Goal: Task Accomplishment & Management: Manage account settings

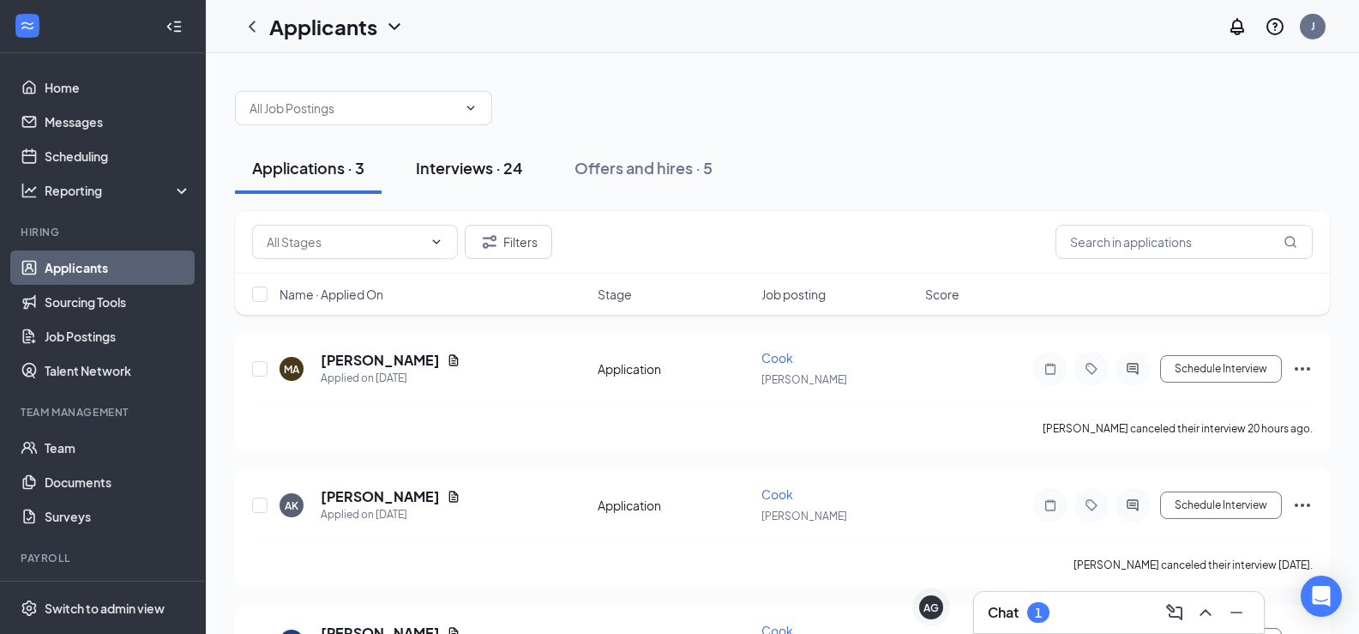
click at [492, 181] on button "Interviews · 24" at bounding box center [470, 167] width 142 height 51
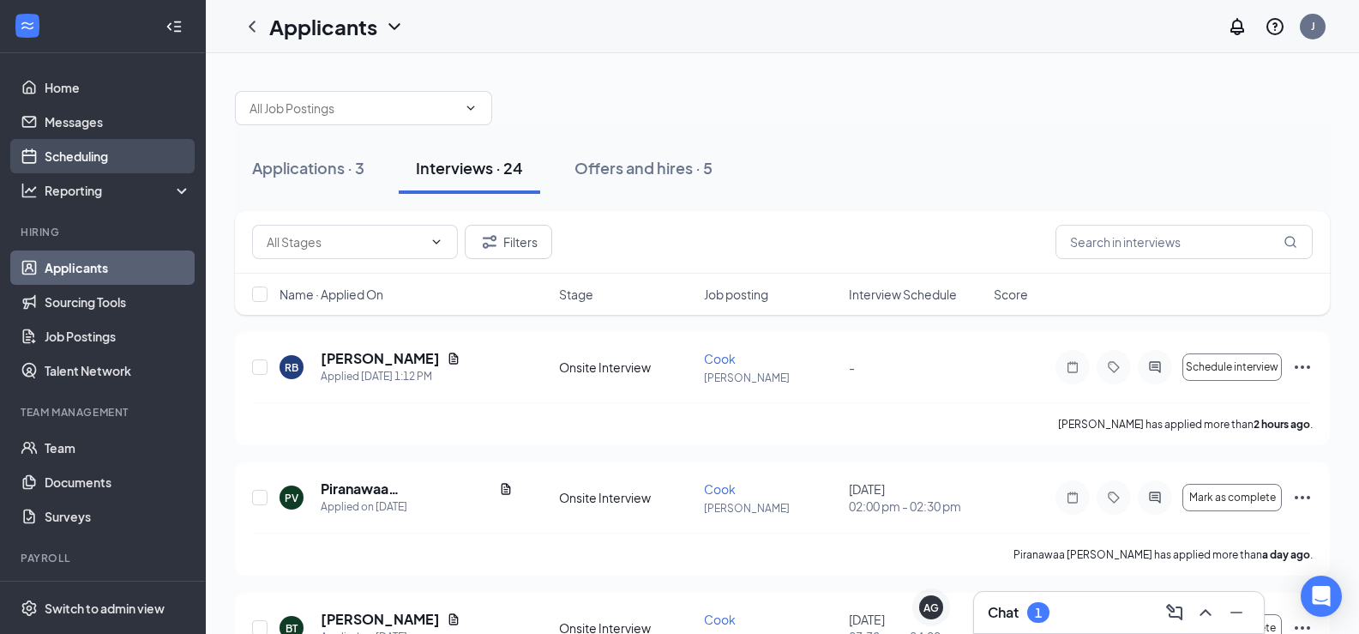
click at [102, 161] on link "Scheduling" at bounding box center [118, 156] width 147 height 34
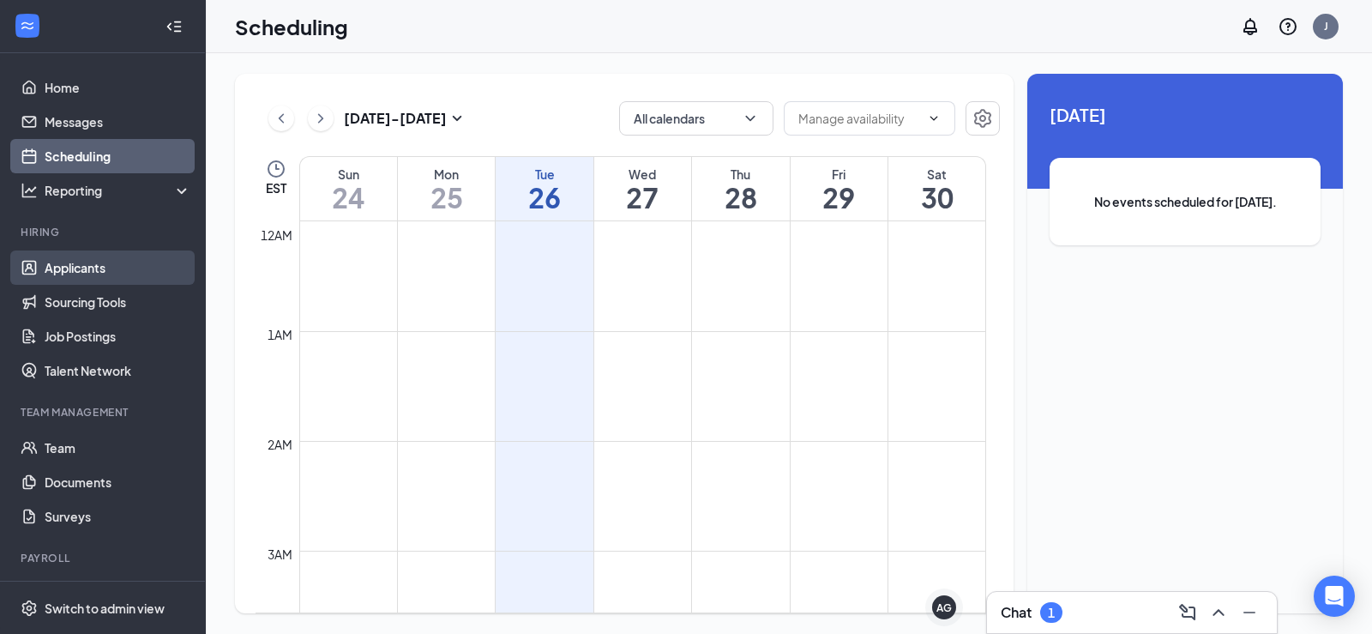
scroll to position [843, 0]
click at [113, 260] on link "Applicants" at bounding box center [118, 267] width 147 height 34
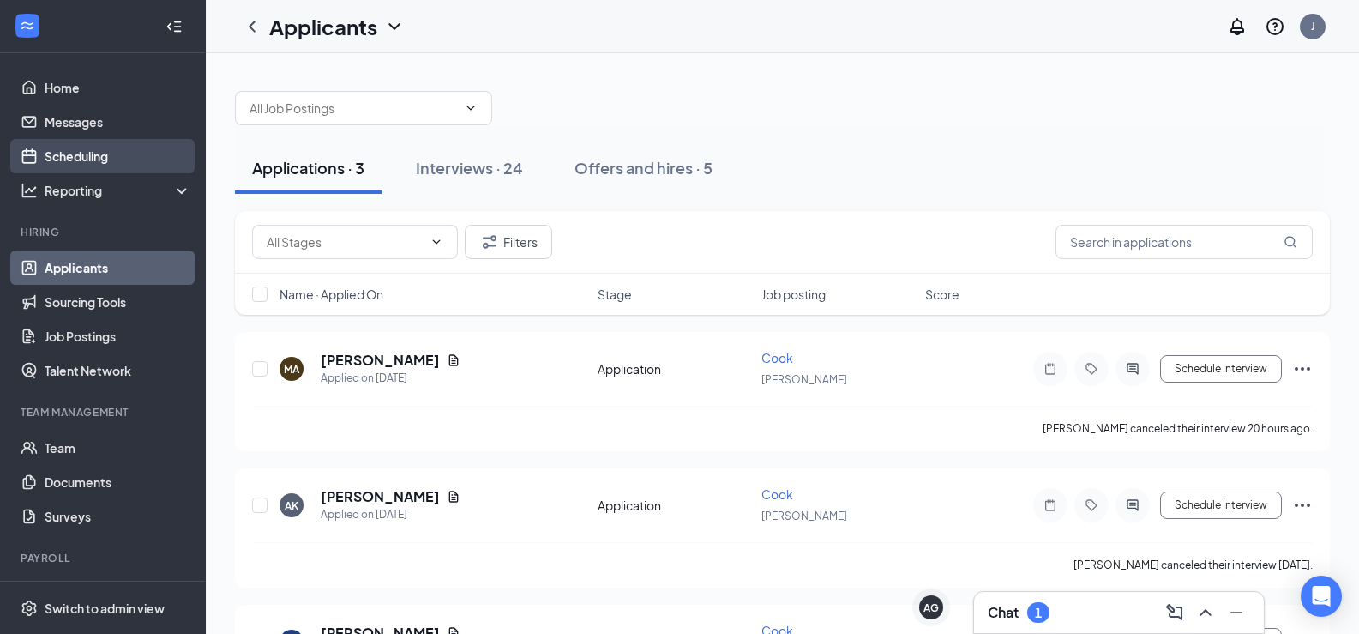
click at [122, 149] on link "Scheduling" at bounding box center [118, 156] width 147 height 34
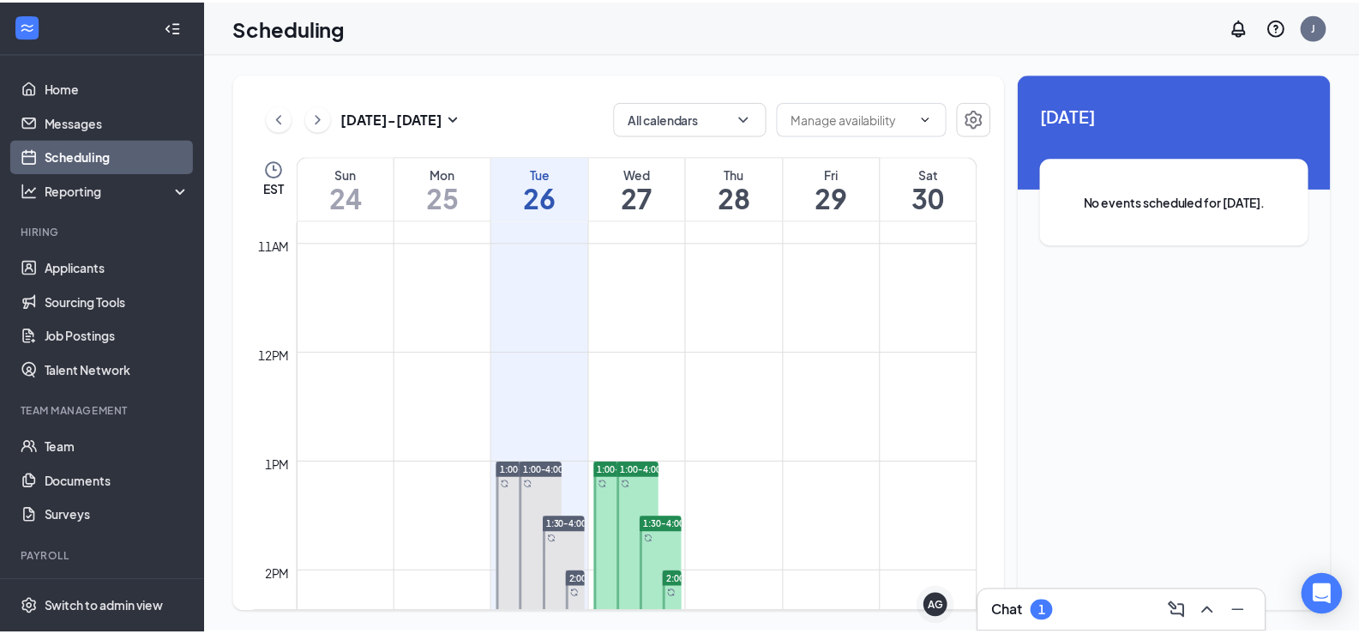
scroll to position [1272, 0]
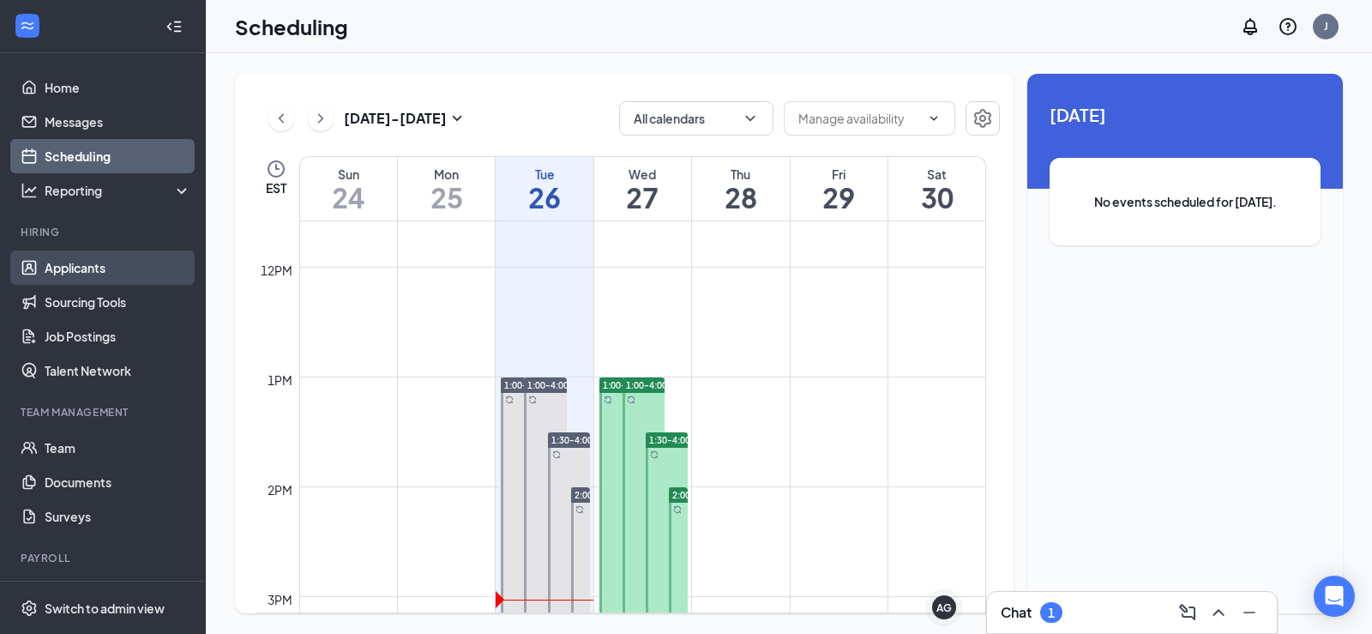
click at [77, 275] on link "Applicants" at bounding box center [118, 267] width 147 height 34
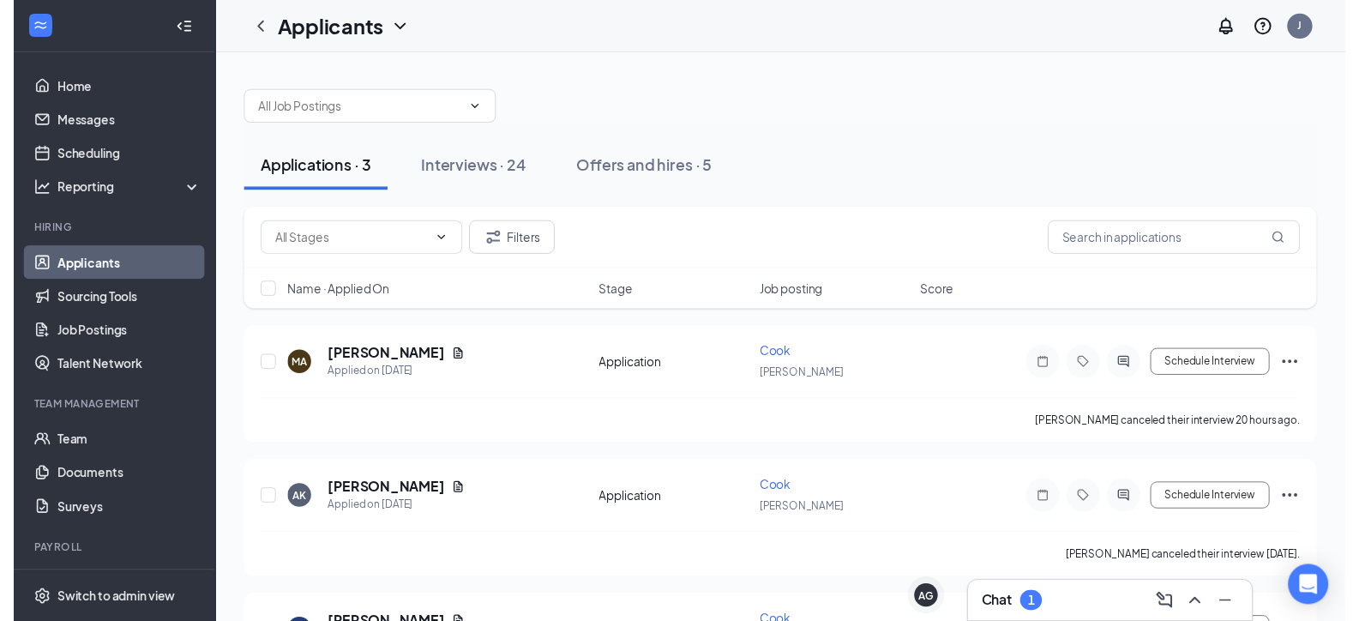
scroll to position [86, 0]
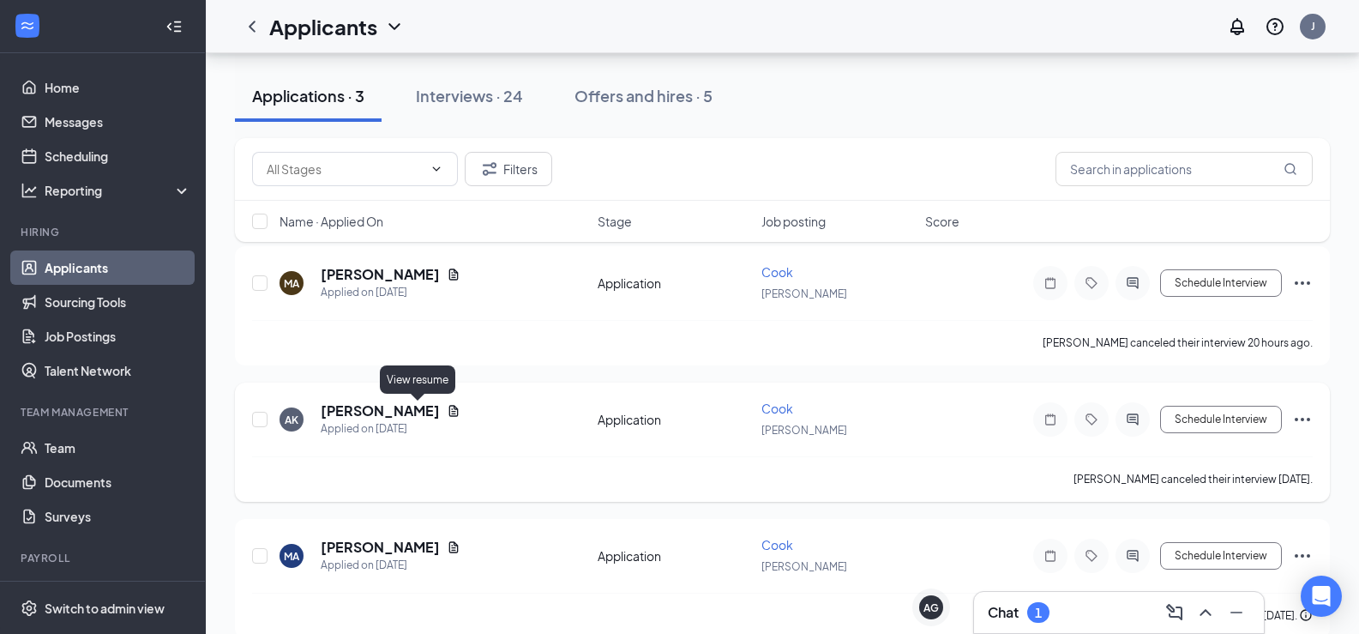
click at [447, 408] on icon "Document" at bounding box center [454, 411] width 14 height 14
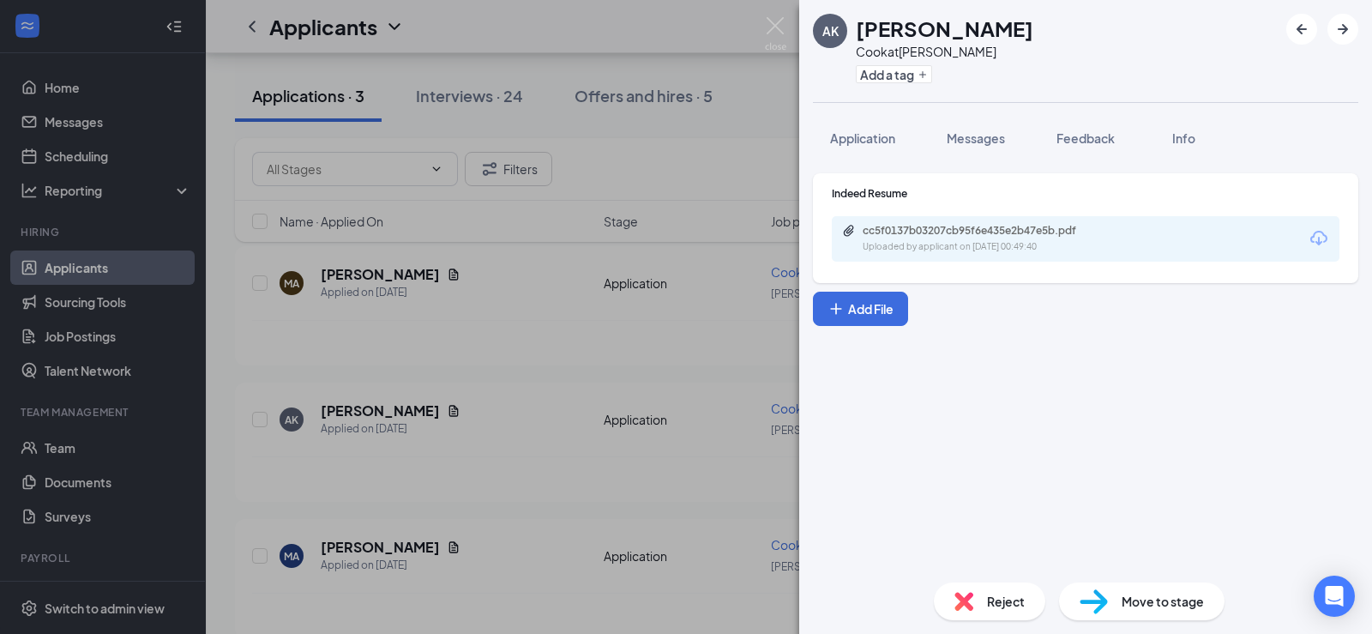
click at [974, 223] on div "cc5f0137b03207cb95f6e435e2b47e5b.pdf Uploaded by applicant on [DATE] 00:49:40" at bounding box center [1086, 238] width 508 height 45
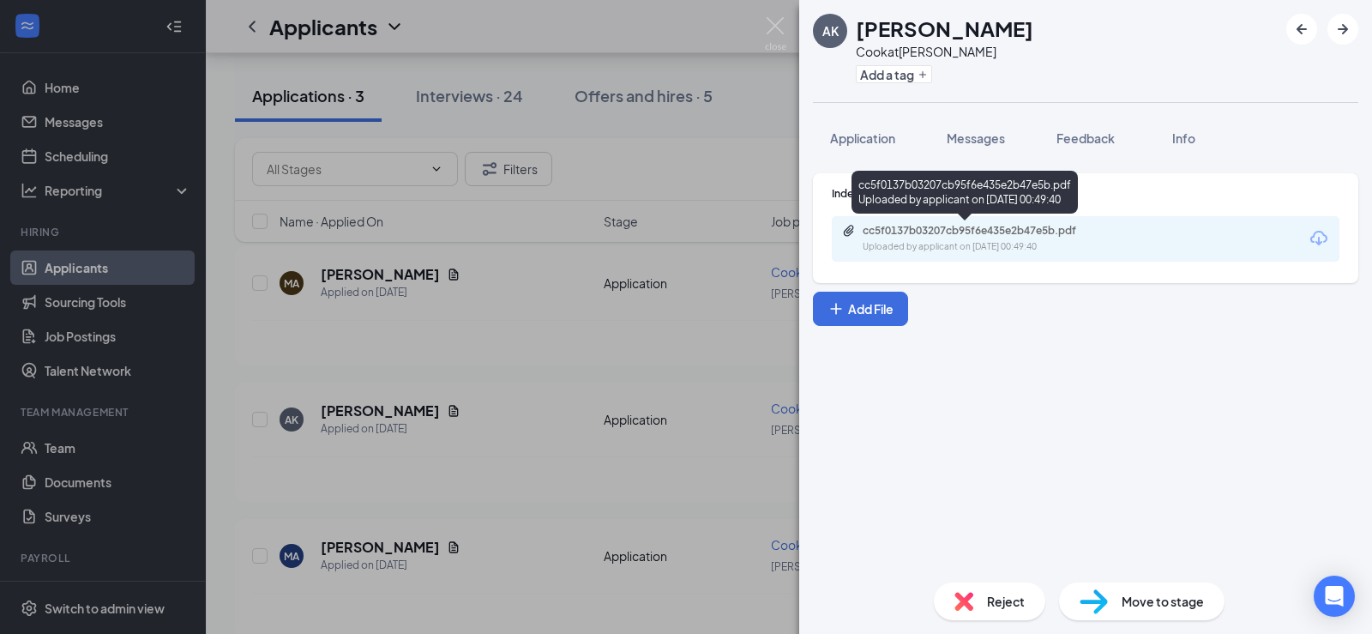
click at [975, 228] on div "cc5f0137b03207cb95f6e435e2b47e5b.pdf" at bounding box center [983, 231] width 240 height 14
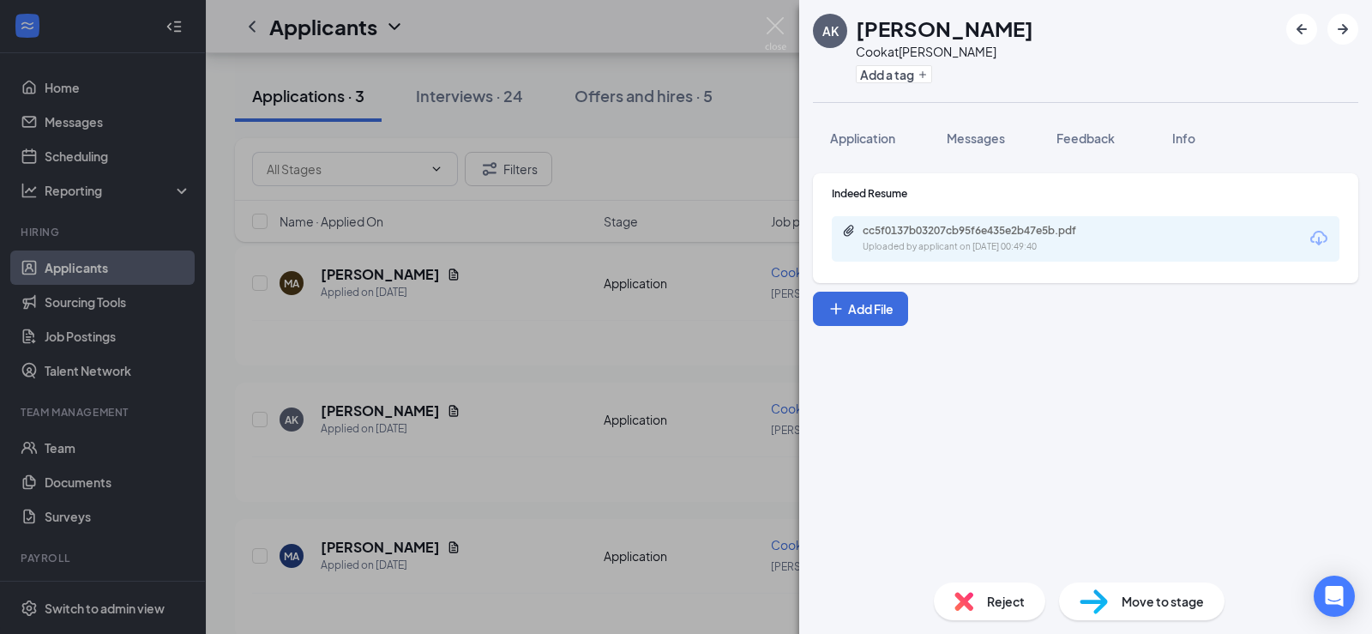
click at [632, 221] on div "AK [PERSON_NAME] Cook at [PERSON_NAME] Add a tag Application Messages Feedback …" at bounding box center [686, 317] width 1372 height 634
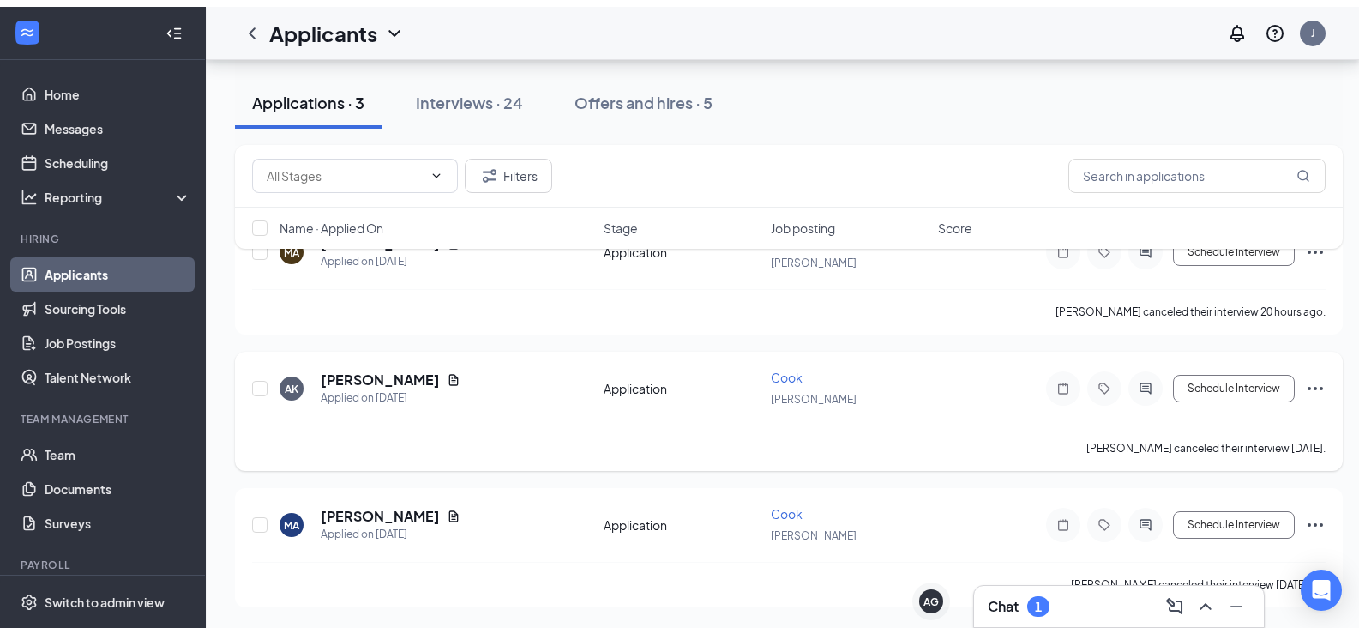
scroll to position [38, 0]
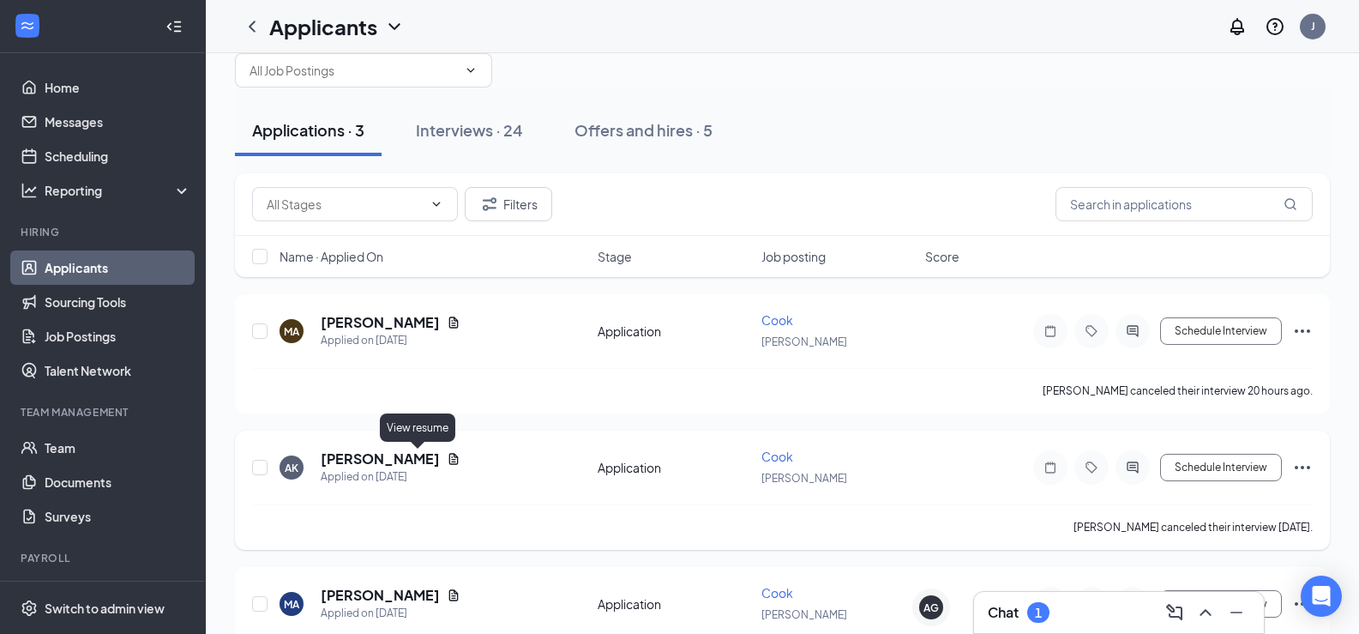
click at [447, 458] on icon "Document" at bounding box center [454, 459] width 14 height 14
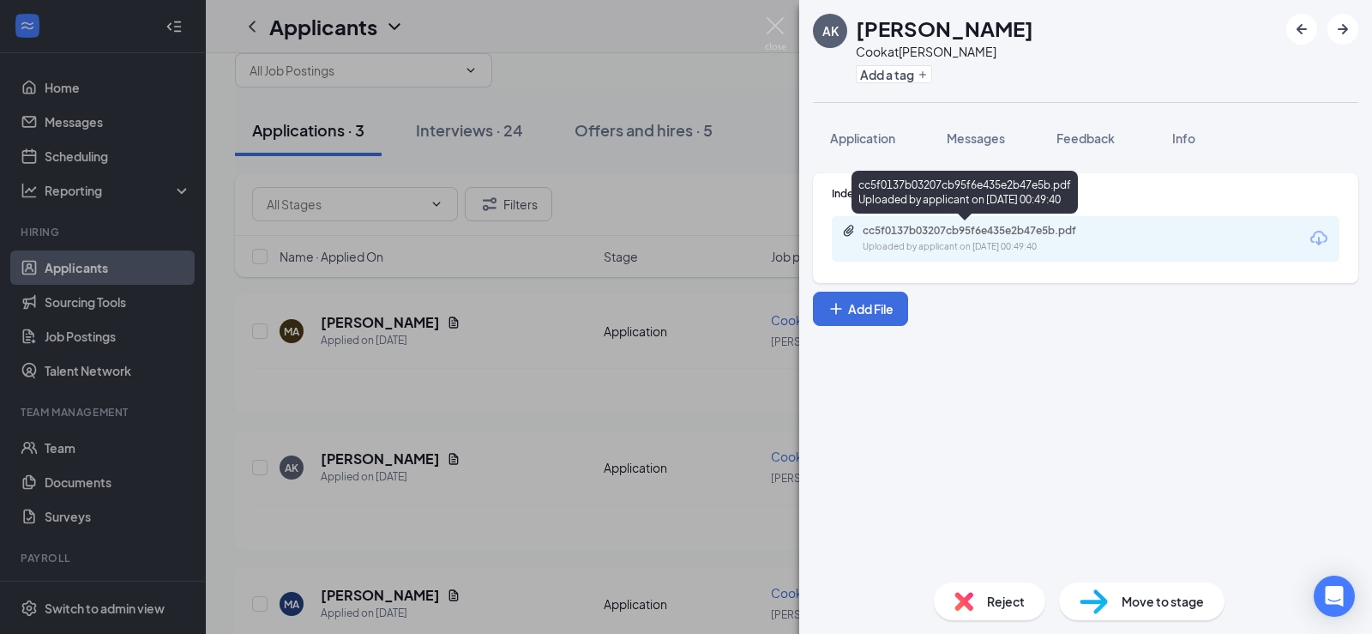
click at [953, 228] on div "cc5f0137b03207cb95f6e435e2b47e5b.pdf" at bounding box center [983, 231] width 240 height 14
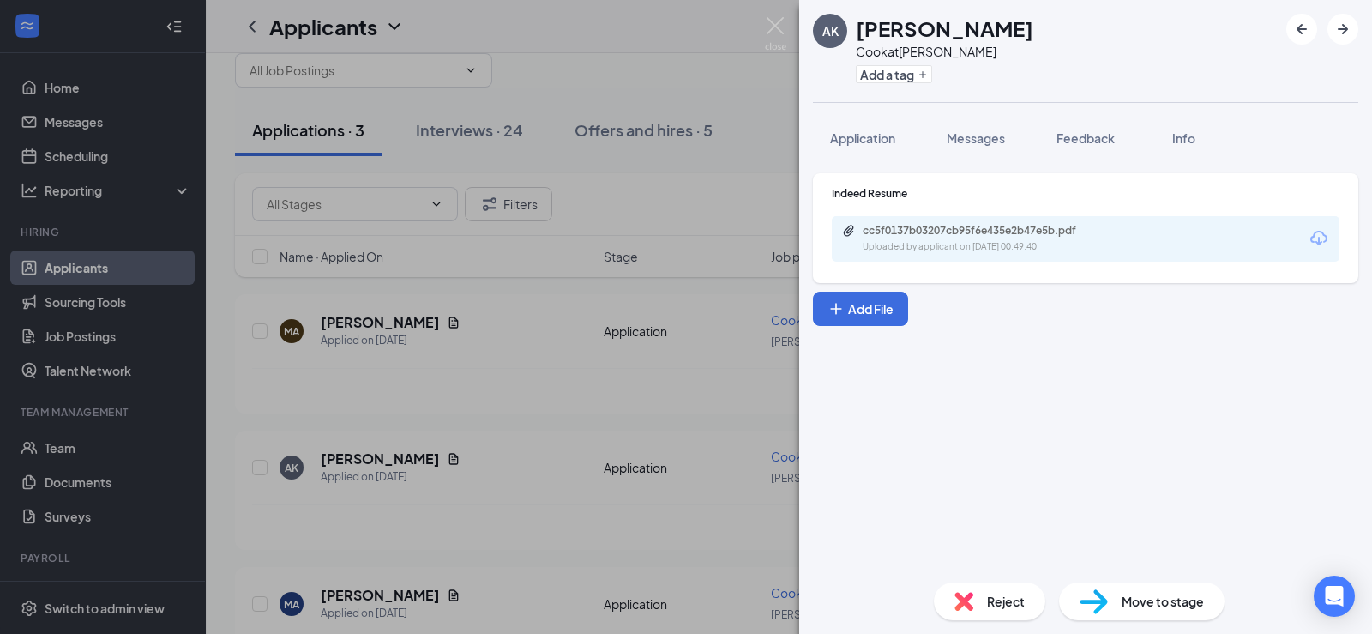
click at [439, 326] on div "AK [PERSON_NAME] Cook at [PERSON_NAME] Add a tag Application Messages Feedback …" at bounding box center [686, 317] width 1372 height 634
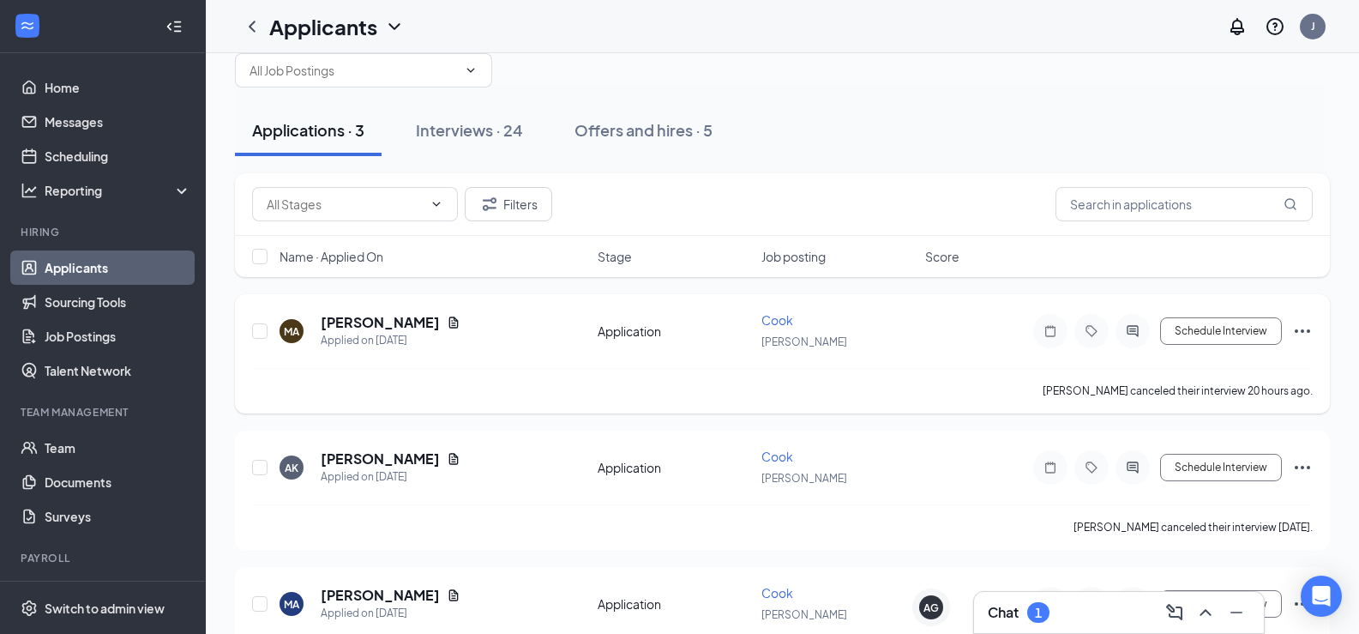
scroll to position [111, 0]
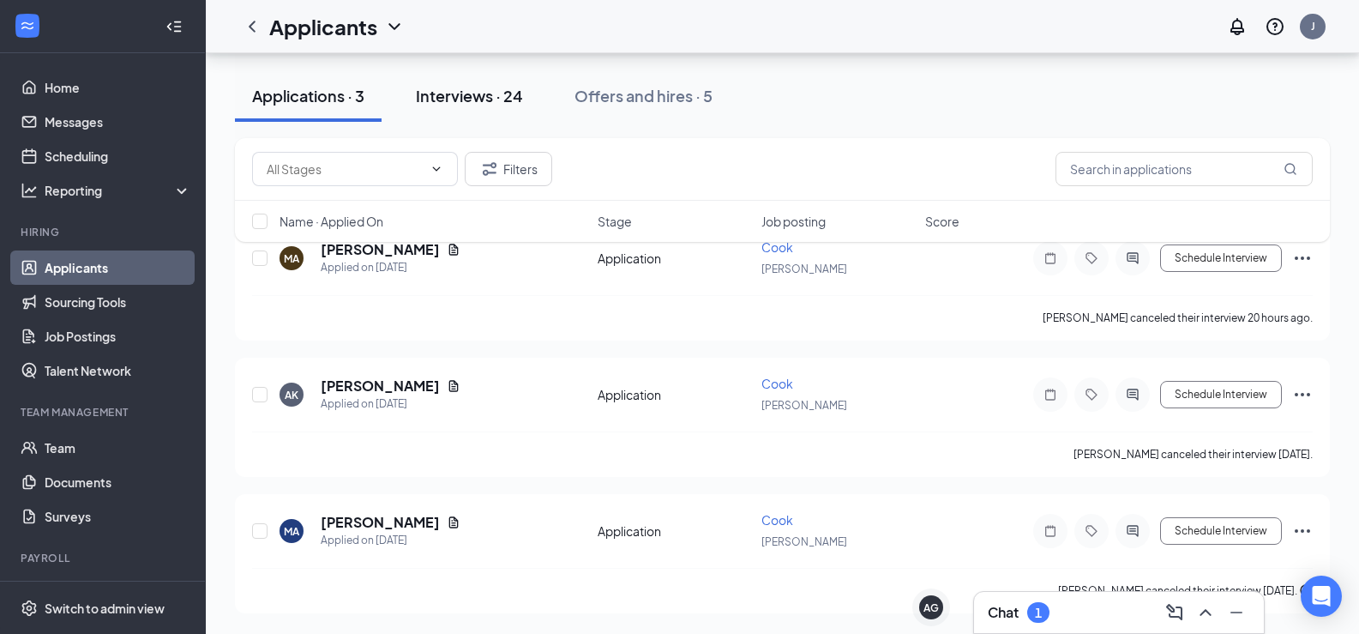
click at [483, 105] on div "Interviews · 24" at bounding box center [469, 95] width 107 height 21
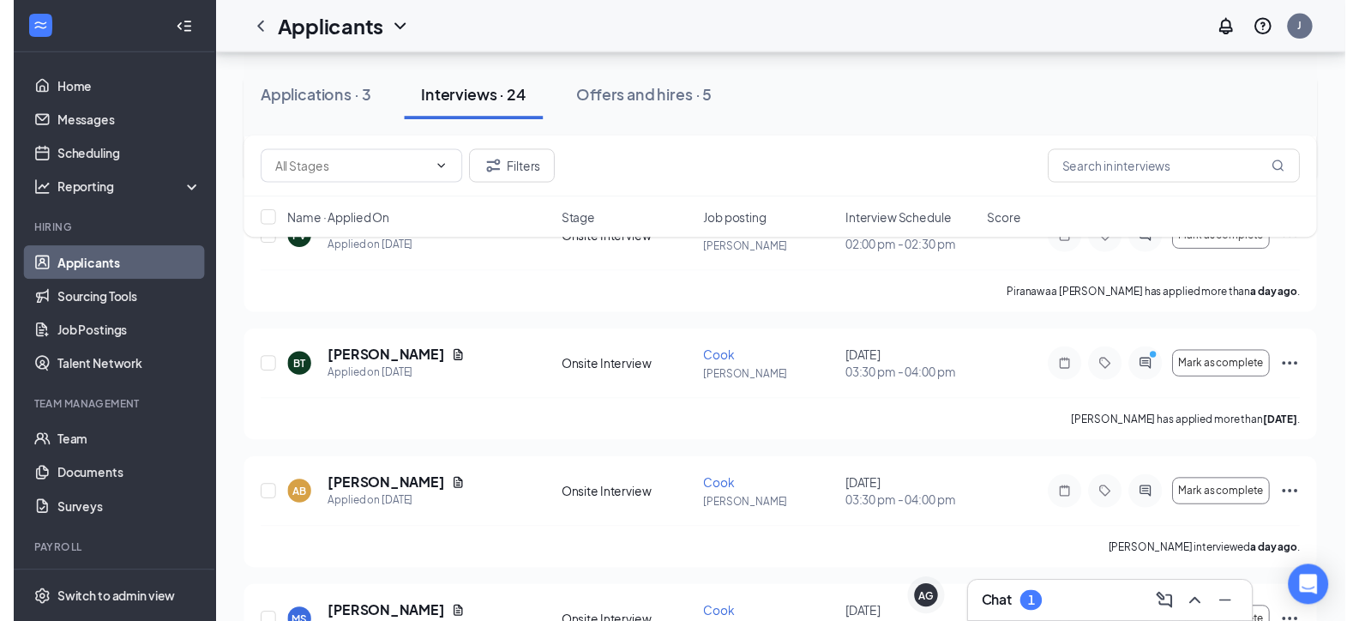
scroll to position [343, 0]
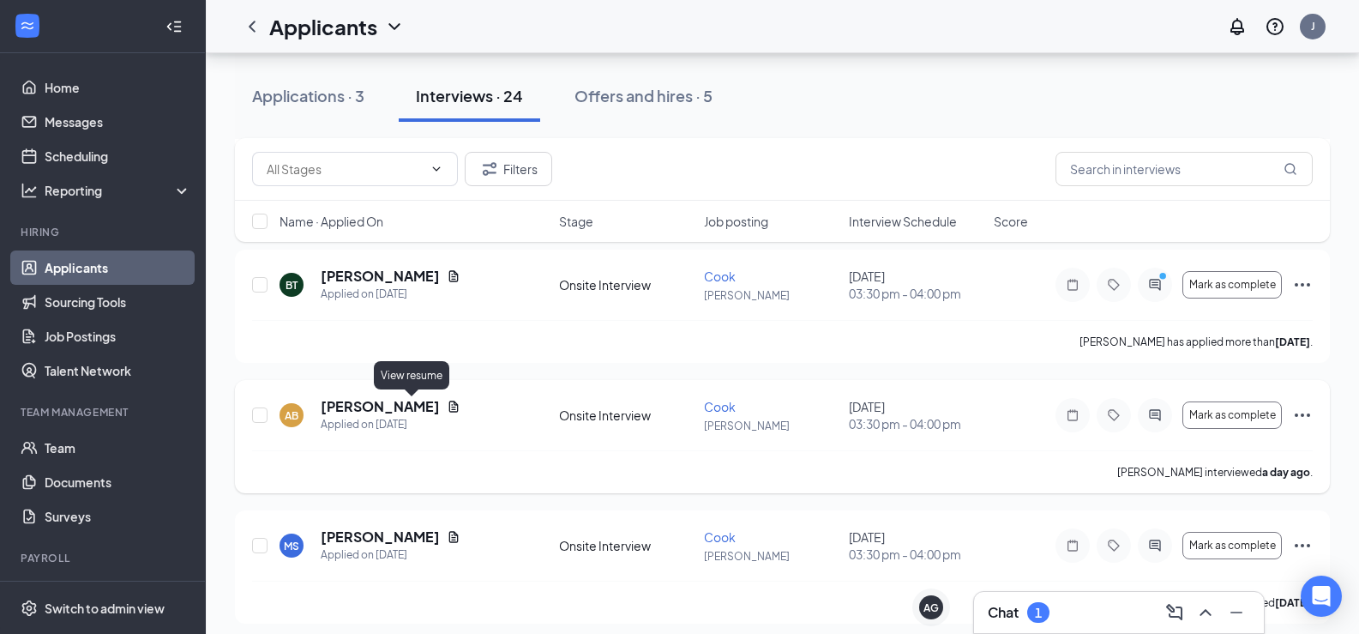
click at [447, 406] on icon "Document" at bounding box center [454, 407] width 14 height 14
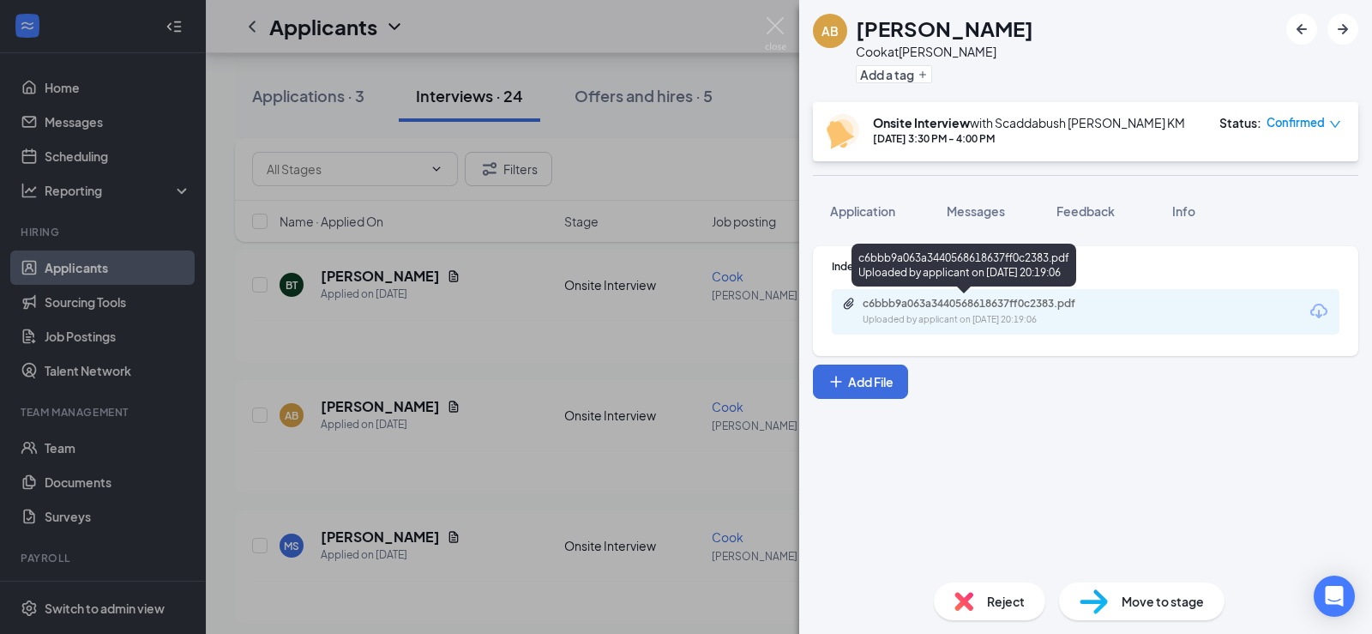
click at [1002, 303] on div "c6bbb9a063a3440568618637ff0c2383.pdf" at bounding box center [983, 304] width 240 height 14
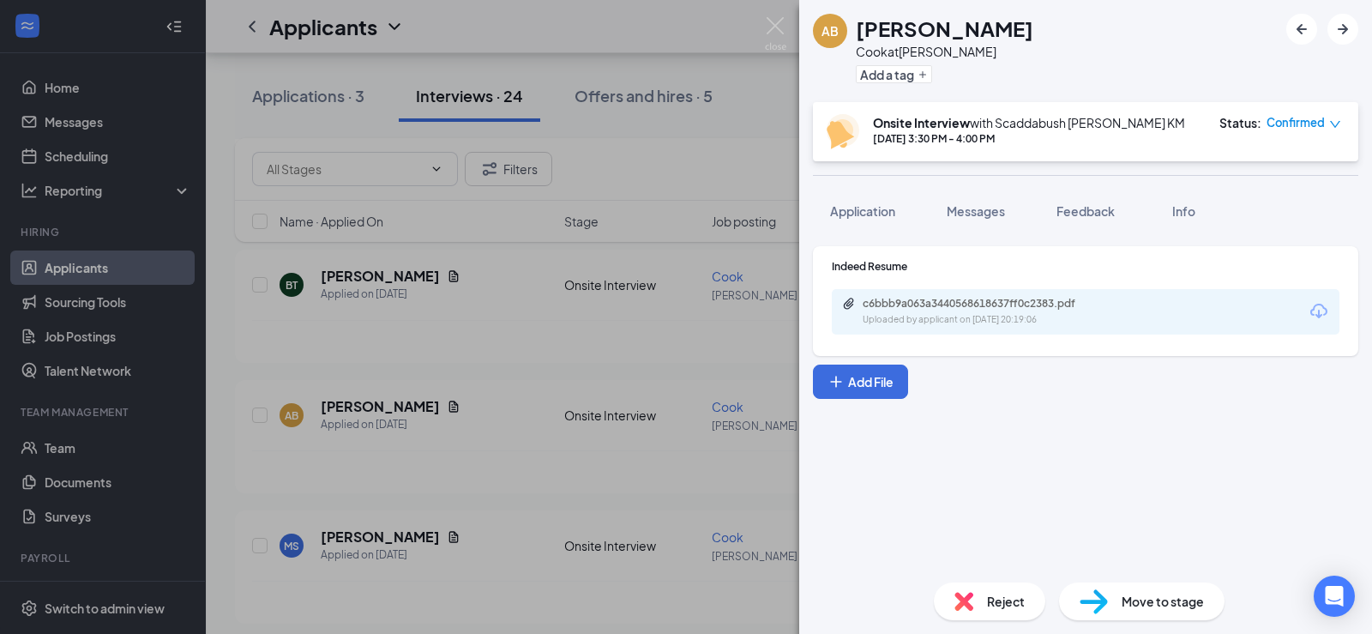
click at [509, 333] on div "AB [PERSON_NAME] Cook at [PERSON_NAME] Add a tag Onsite Interview with Scaddabu…" at bounding box center [686, 317] width 1372 height 634
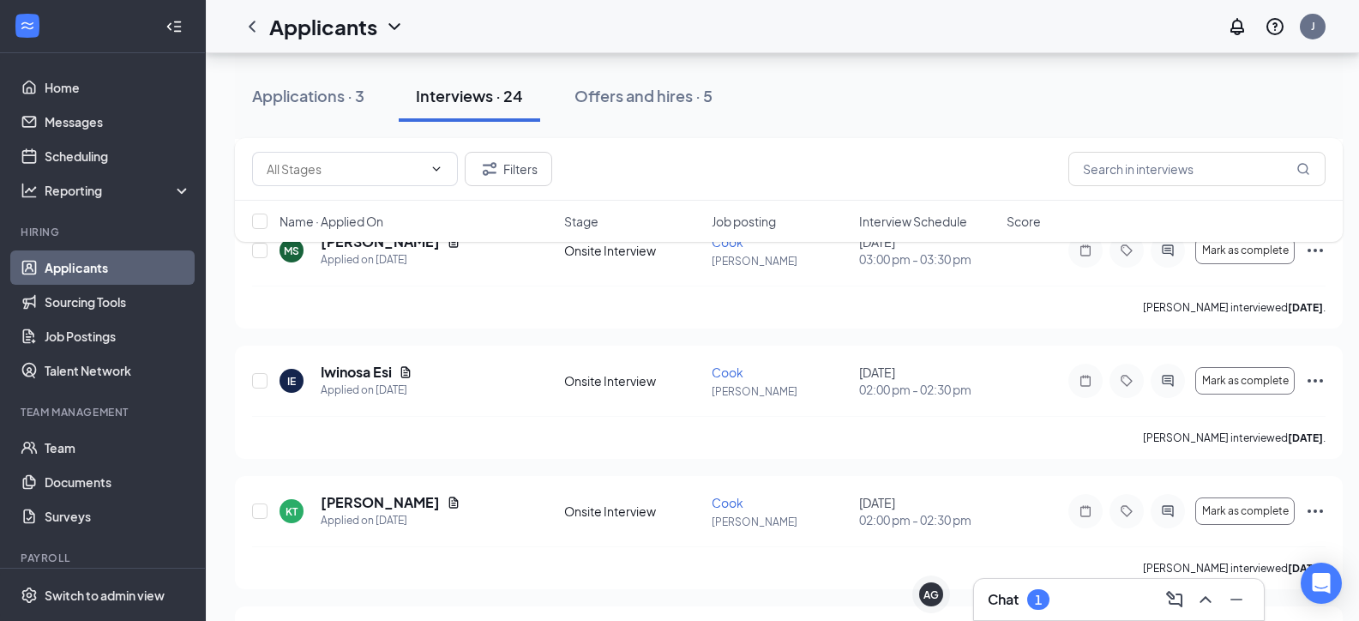
scroll to position [1115, 0]
